Goal: Task Accomplishment & Management: Manage account settings

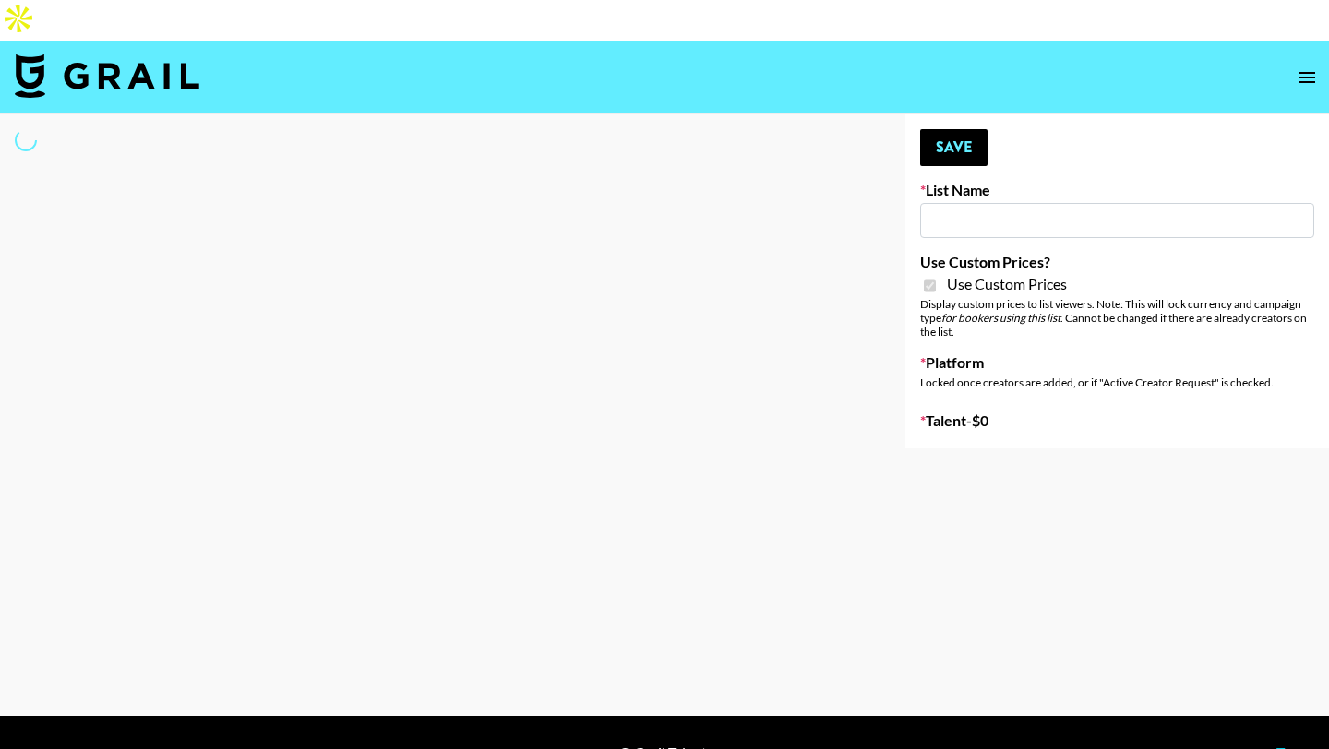
type input "Uber Teens ([DATE])"
checkbox input "true"
select select "Brand"
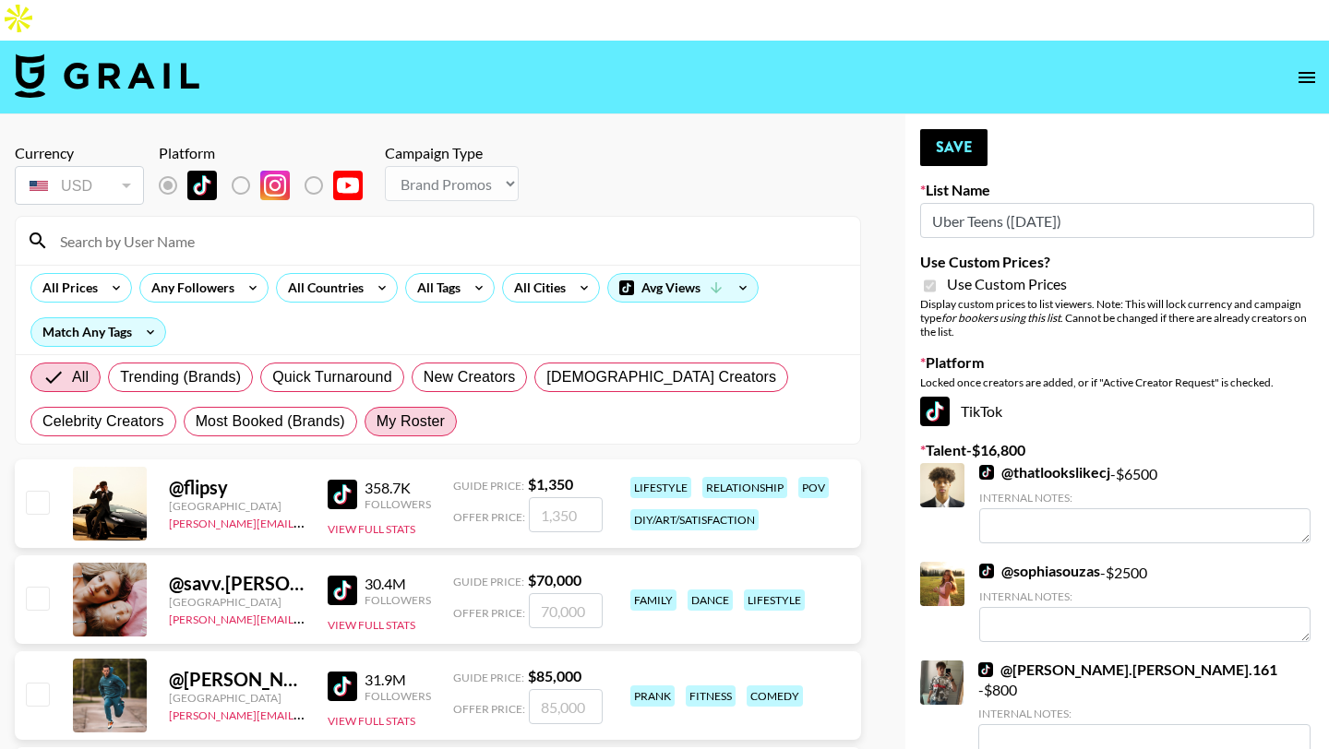
click at [416, 411] on span "My Roster" at bounding box center [410, 422] width 68 height 22
click at [376, 422] on input "My Roster" at bounding box center [376, 422] width 0 height 0
radio input "true"
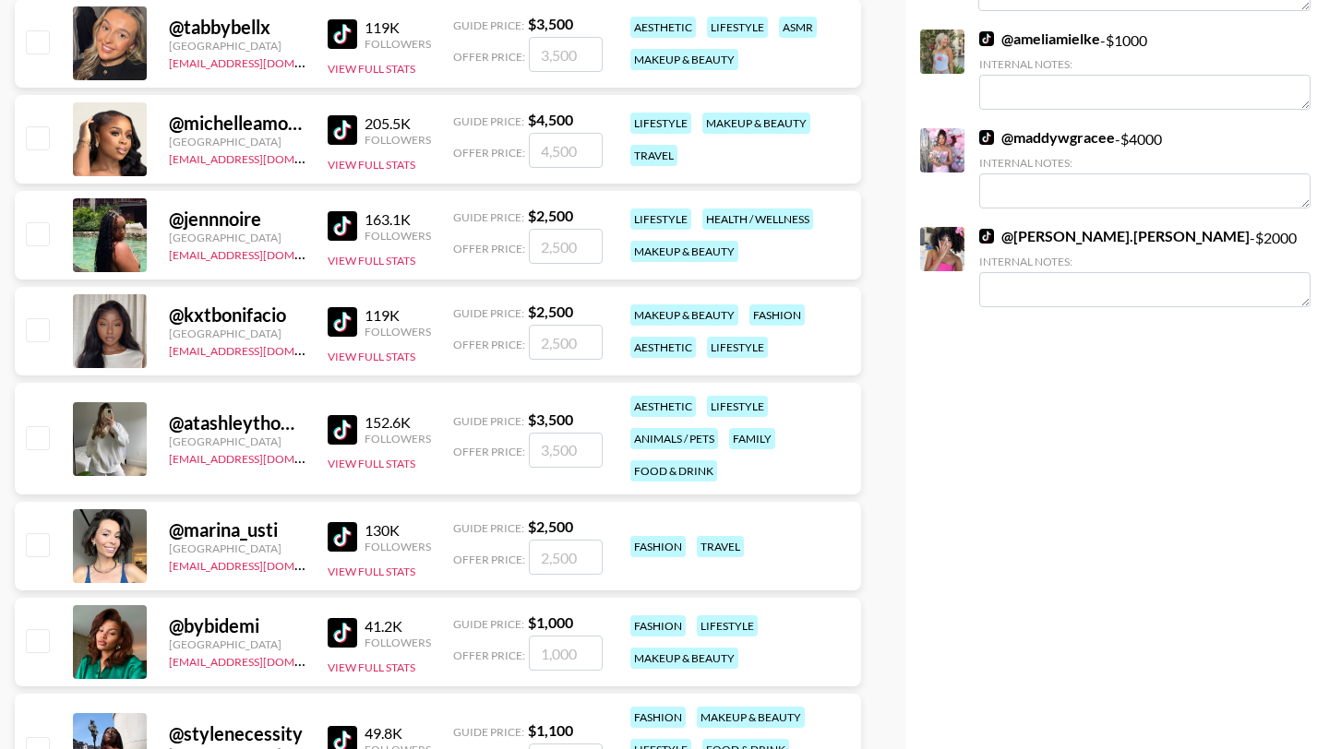
scroll to position [711, 0]
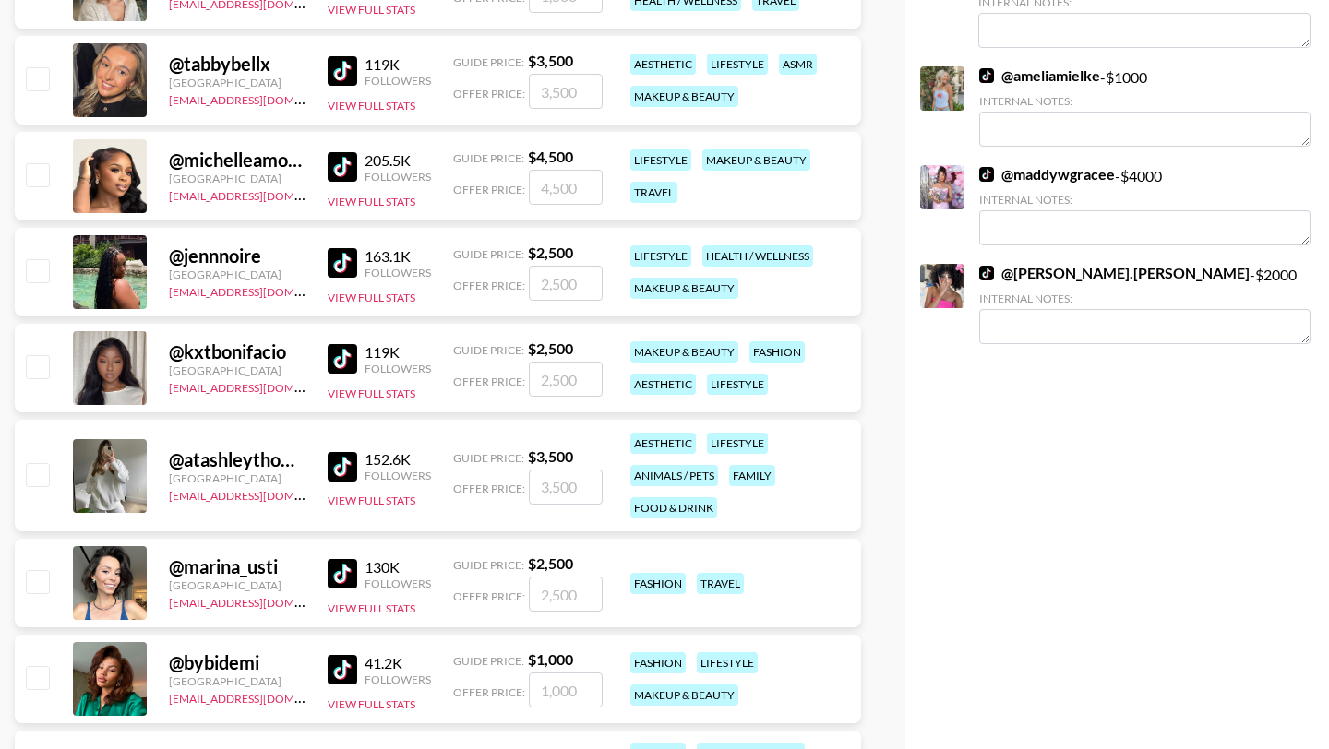
click at [34, 259] on input "checkbox" at bounding box center [37, 270] width 22 height 22
checkbox input "true"
type input "2500"
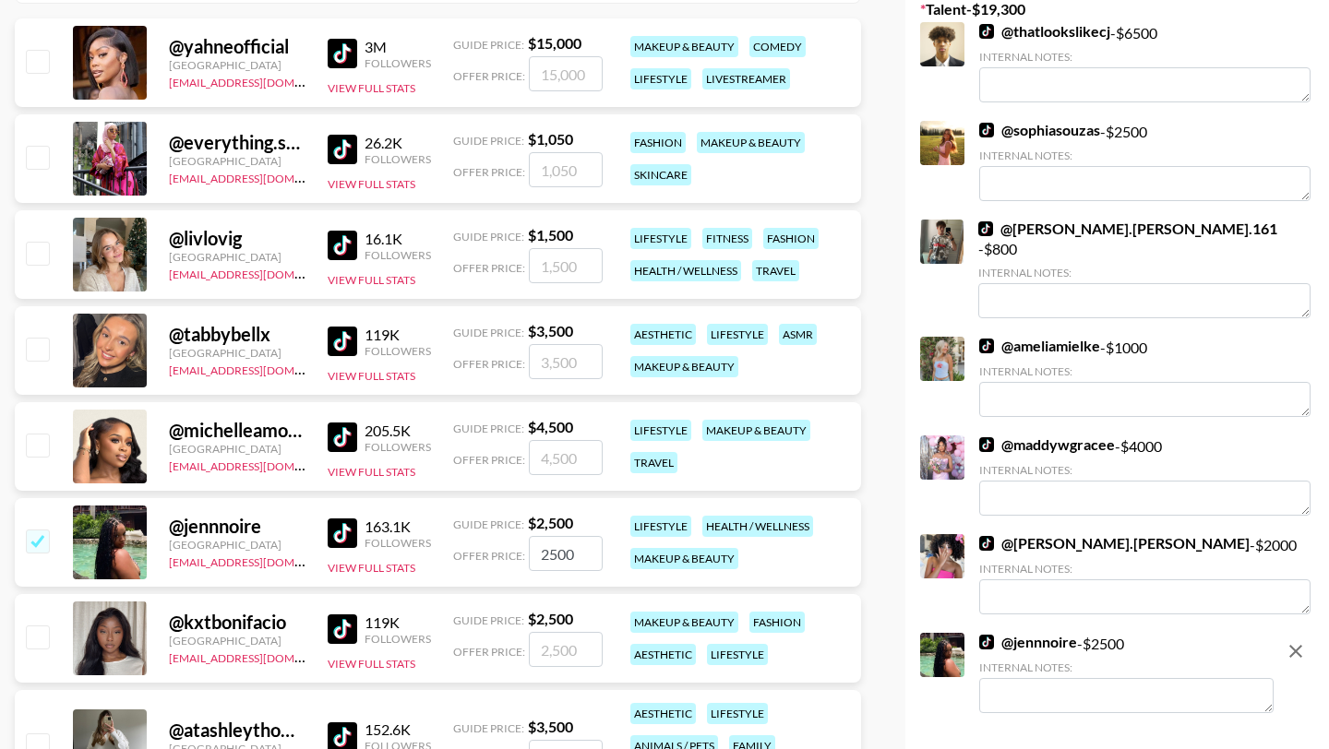
scroll to position [0, 0]
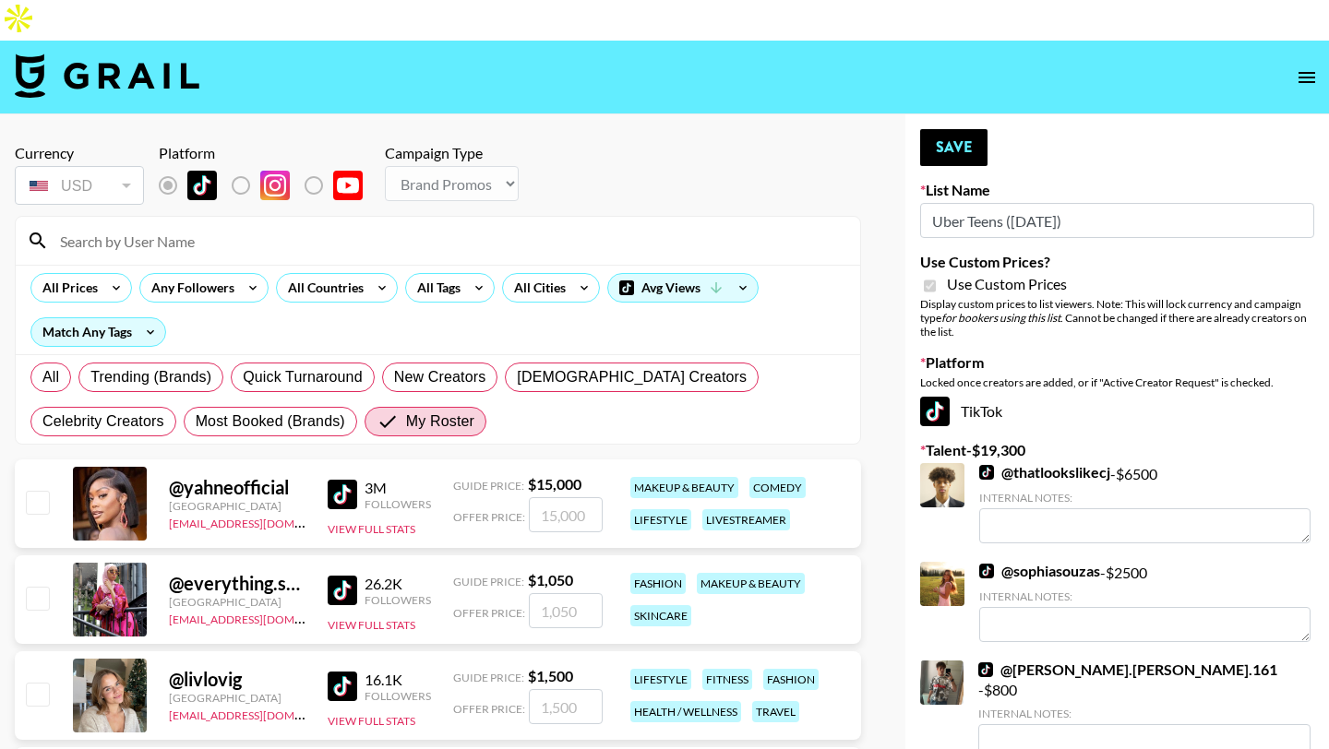
checkbox input "false"
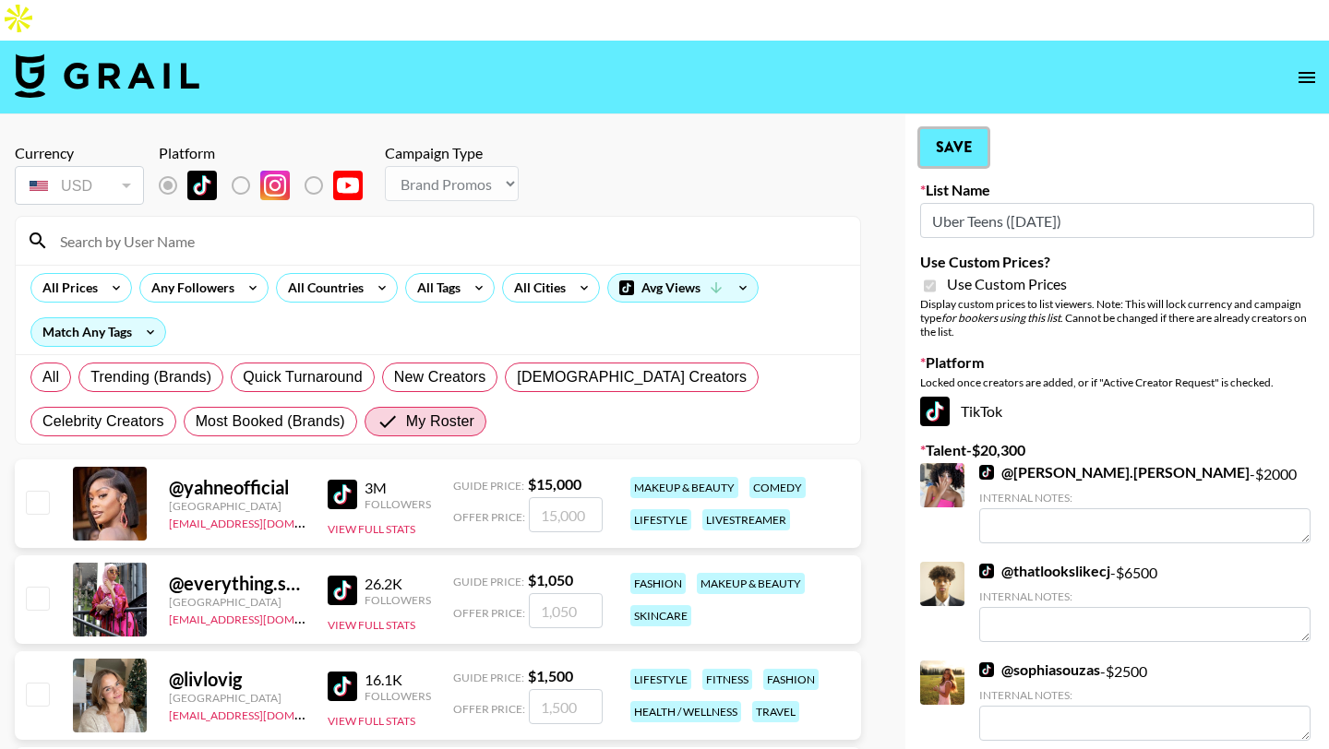
click at [945, 129] on button "Save" at bounding box center [953, 147] width 67 height 37
